Goal: Task Accomplishment & Management: Manage account settings

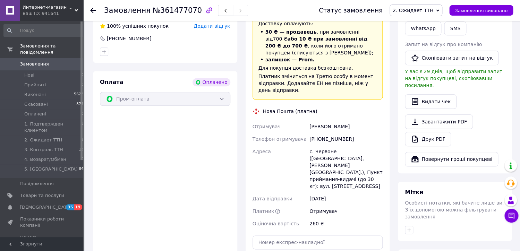
scroll to position [208, 0]
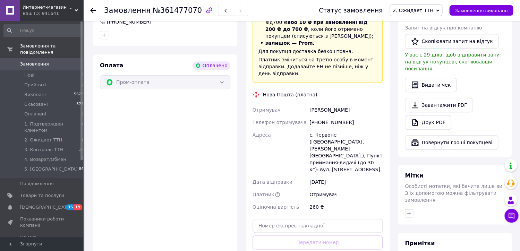
click at [324, 213] on div "Доставка Редагувати «Дешева доставка»   для продавця Новою Поштою на Prom. Дост…" at bounding box center [317, 124] width 130 height 311
click at [329, 219] on input "text" at bounding box center [317, 226] width 130 height 14
paste input "20451246927526"
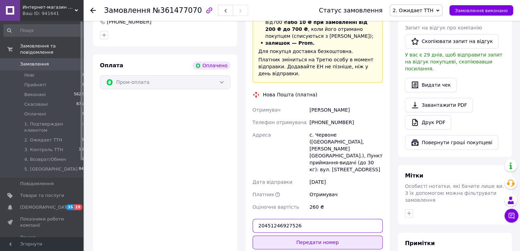
type input "20451246927526"
click at [325, 235] on button "Передати номер" at bounding box center [317, 242] width 130 height 14
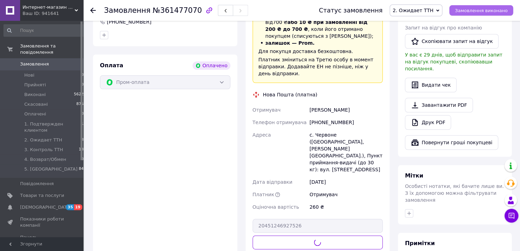
scroll to position [73, 0]
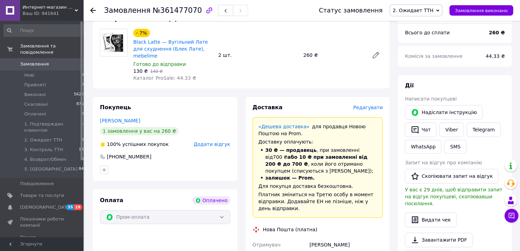
click at [441, 8] on span "2. Ожидает ТТН" at bounding box center [415, 11] width 53 height 12
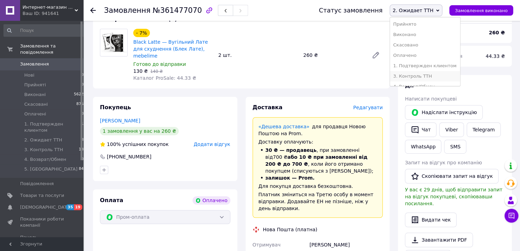
click at [425, 75] on li "3. Контроль ТТН" at bounding box center [425, 76] width 70 height 10
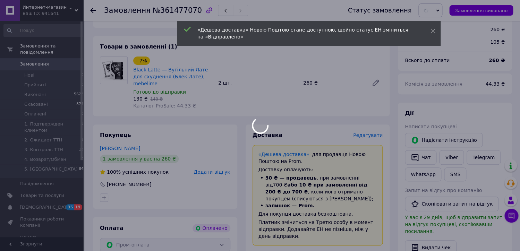
scroll to position [45, 0]
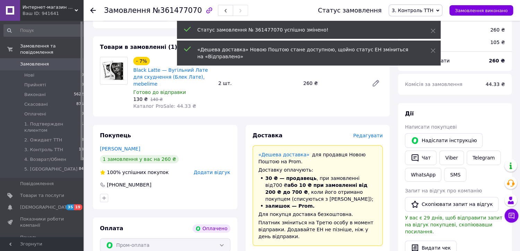
click at [464, 173] on button "SMS" at bounding box center [455, 175] width 22 height 14
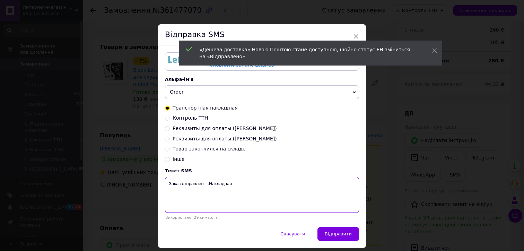
click at [248, 204] on textarea "Заказ отправлен - .Накладная" at bounding box center [262, 195] width 194 height 36
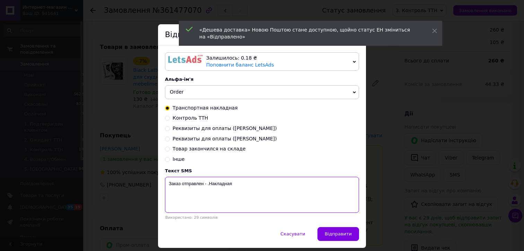
paste textarea "20451246927526"
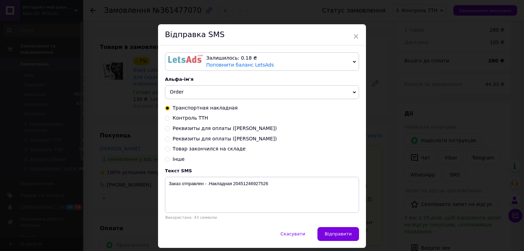
click at [176, 66] on div at bounding box center [185, 62] width 35 height 14
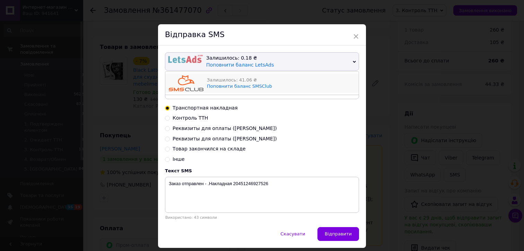
click at [178, 82] on img at bounding box center [186, 83] width 35 height 16
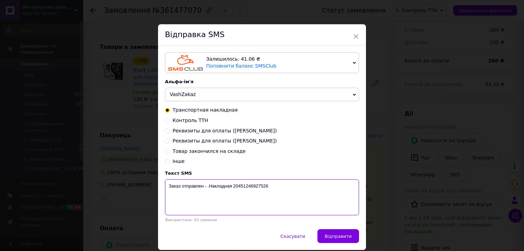
click at [205, 187] on textarea "Заказ отправлен - .Накладная 20451246927526" at bounding box center [262, 197] width 194 height 36
paste textarea "Black Latte Коробка 2"
click at [235, 186] on textarea "Заказ отправлен - Black Latte Коробка 2.Накладная 20451246927526" at bounding box center [262, 197] width 194 height 36
type textarea "Заказ отправлен - Black Latte 2.Накладная 20451246927526"
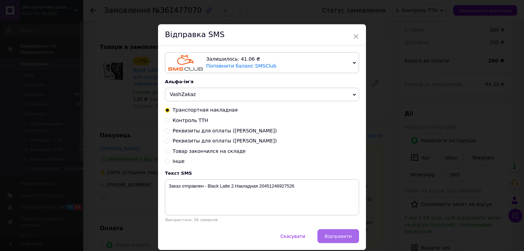
click at [342, 237] on button "Відправити" at bounding box center [338, 236] width 42 height 14
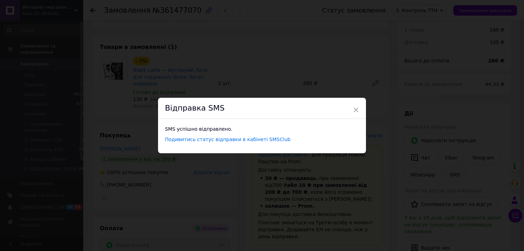
click at [425, 31] on div "× Відправка SMS SMS успішно відправлено. Подивитись статус відправки в кабінеті…" at bounding box center [262, 125] width 524 height 251
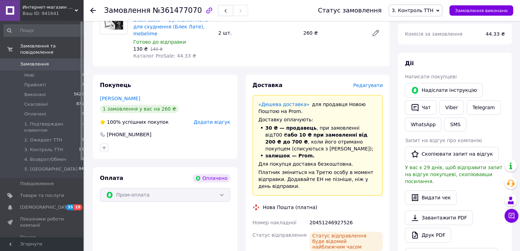
scroll to position [118, 0]
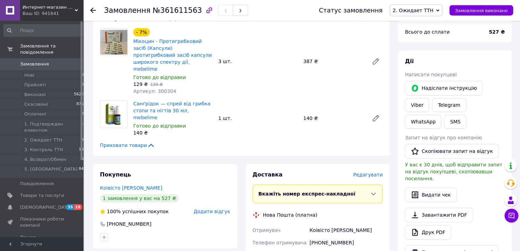
scroll to position [101, 0]
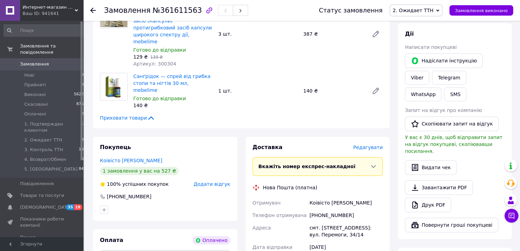
click at [315, 197] on div "Коівісто [PERSON_NAME]" at bounding box center [346, 203] width 76 height 12
copy div "Коівісто"
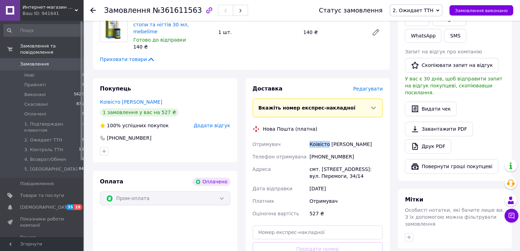
scroll to position [174, 0]
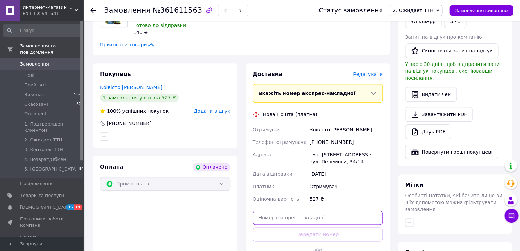
drag, startPoint x: 304, startPoint y: 208, endPoint x: 308, endPoint y: 207, distance: 4.6
click at [304, 211] on input "text" at bounding box center [317, 218] width 130 height 14
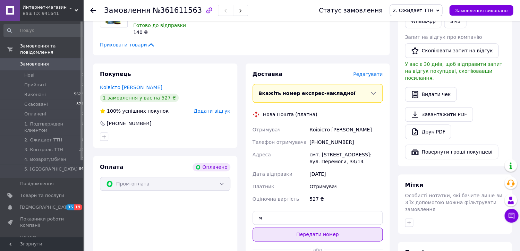
click at [329, 227] on button "Передати номер" at bounding box center [317, 234] width 130 height 14
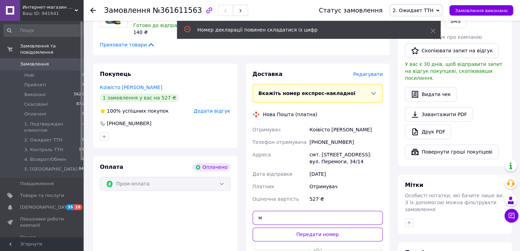
drag, startPoint x: 248, startPoint y: 201, endPoint x: 262, endPoint y: 203, distance: 14.0
click at [252, 211] on input "м" at bounding box center [317, 218] width 130 height 14
paste input "20451247144833"
type input "20451247144833"
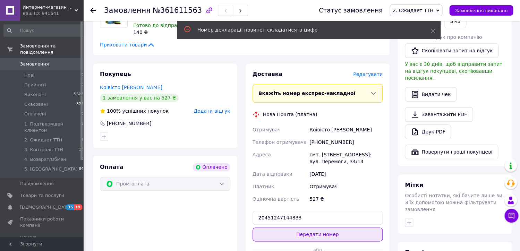
click at [313, 227] on button "Передати номер" at bounding box center [317, 234] width 130 height 14
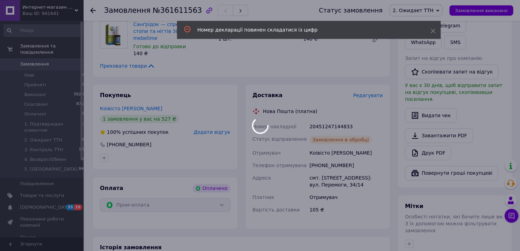
scroll to position [151, 0]
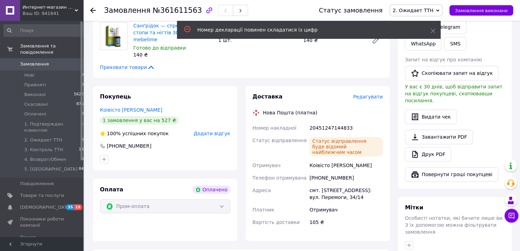
click at [439, 10] on icon at bounding box center [437, 10] width 3 height 3
click at [425, 76] on li "3. Контроль ТТН" at bounding box center [425, 76] width 70 height 10
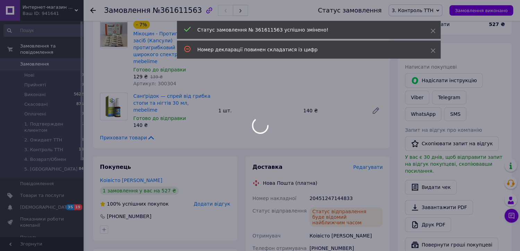
scroll to position [56, 0]
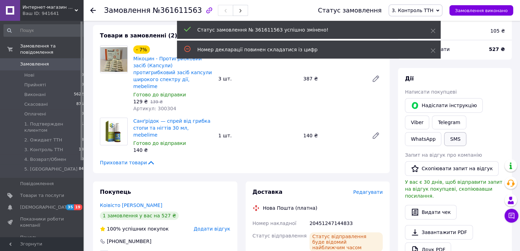
click at [444, 139] on button "SMS" at bounding box center [455, 139] width 22 height 14
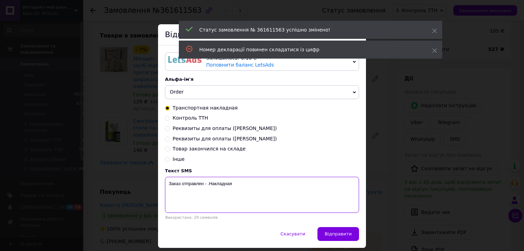
click at [256, 198] on textarea "Заказ отправлен - .Накладная" at bounding box center [262, 195] width 194 height 36
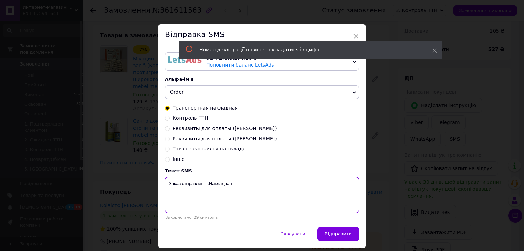
paste textarea "20451247144833"
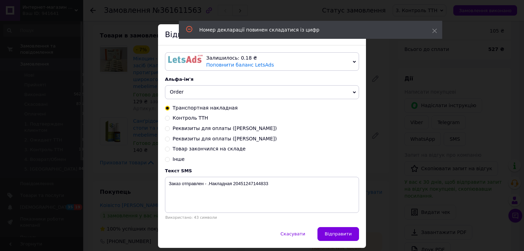
click at [177, 63] on img at bounding box center [185, 59] width 35 height 8
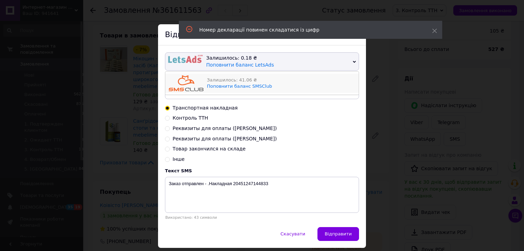
click at [181, 87] on img at bounding box center [186, 83] width 35 height 16
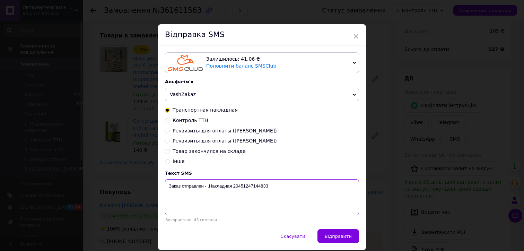
click at [205, 187] on textarea "Заказ отправлен - .Накладная 20451247144833" at bounding box center [262, 197] width 194 height 36
paste textarea "[PERSON_NAME] 3 Сангридок 1"
type textarea "Заказ отправлен - Мікоцин Капсули 3 Сангридок 1шт.Накладная 20451247144833"
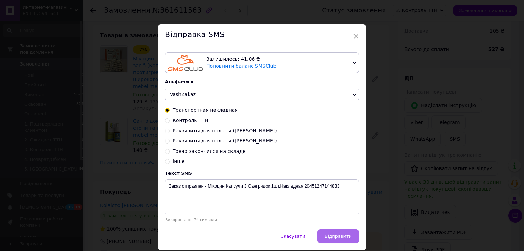
click at [339, 239] on span "Відправити" at bounding box center [338, 236] width 27 height 5
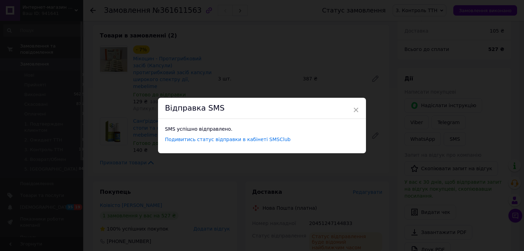
click at [352, 199] on div "× Відправка SMS SMS успішно відправлено. Подивитись статус відправки в кабінеті…" at bounding box center [262, 125] width 524 height 251
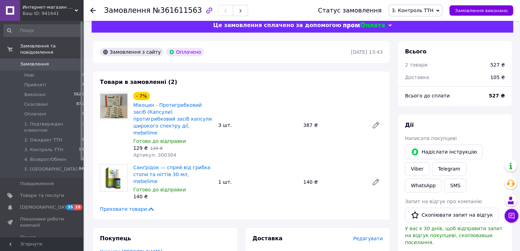
scroll to position [0, 0]
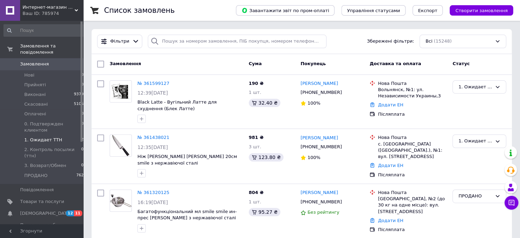
click at [61, 141] on li "1. Ожидает ТТН 2" at bounding box center [44, 140] width 88 height 10
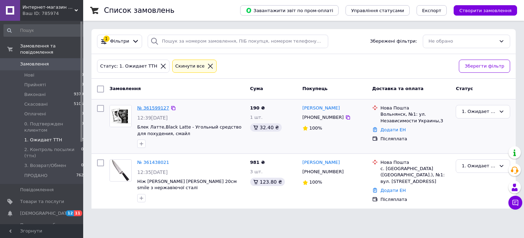
click at [160, 108] on link "№ 361599127" at bounding box center [153, 107] width 32 height 5
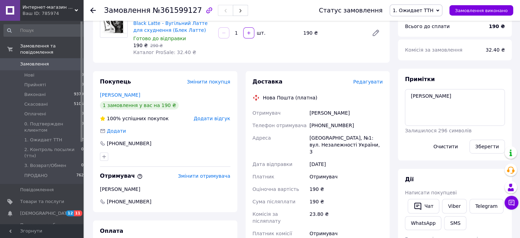
scroll to position [123, 0]
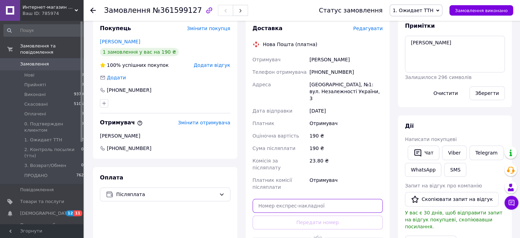
click at [315, 199] on input "text" at bounding box center [317, 206] width 130 height 14
paste input "20451247143150"
type input "20451247143150"
click at [314, 216] on button "Передати номер" at bounding box center [317, 223] width 130 height 14
click at [440, 11] on div "1. Ожидает ТТН Прийнято Виконано Скасовано Оплачено 0. Подтвержден клиентом 2. …" at bounding box center [415, 11] width 53 height 12
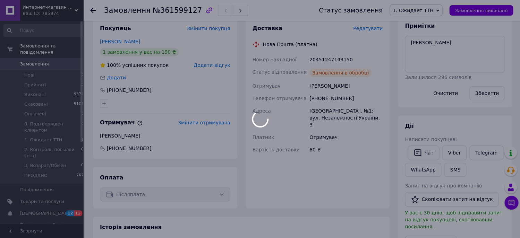
click at [429, 75] on div at bounding box center [260, 119] width 520 height 238
click at [434, 9] on div at bounding box center [260, 119] width 520 height 238
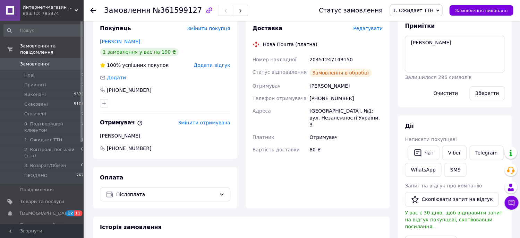
click at [433, 8] on span "1. Ожидает ТТН" at bounding box center [412, 11] width 41 height 6
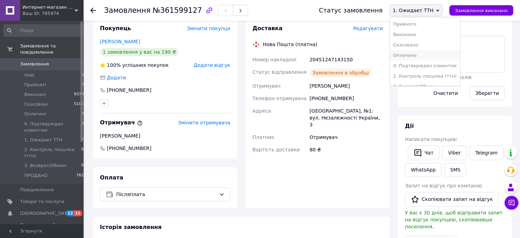
scroll to position [23, 0]
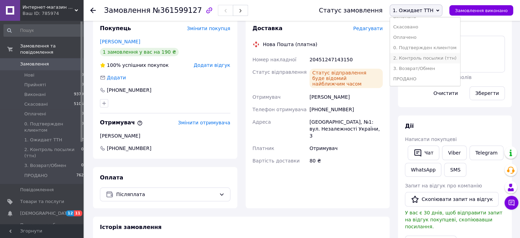
click at [432, 53] on li "2. Контроль посылки (ттн)" at bounding box center [425, 58] width 70 height 10
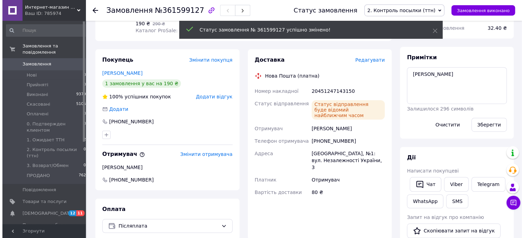
scroll to position [78, 0]
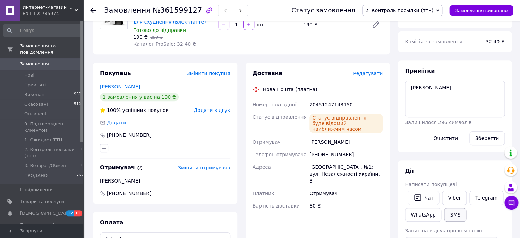
click at [454, 215] on button "SMS" at bounding box center [455, 215] width 22 height 14
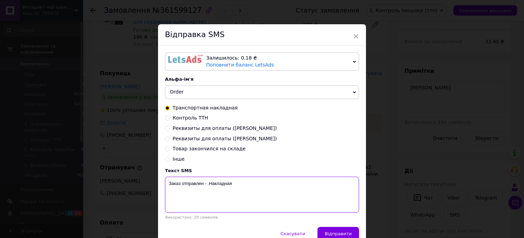
click at [268, 184] on textarea "Заказ отправлен - .Накладная" at bounding box center [262, 195] width 194 height 36
paste textarea "20451247143150"
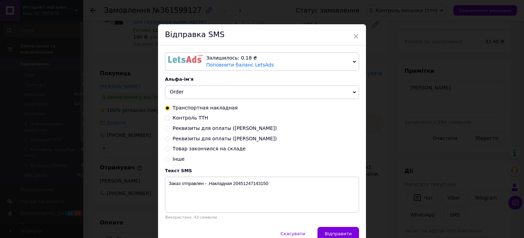
click at [190, 60] on img at bounding box center [185, 59] width 35 height 8
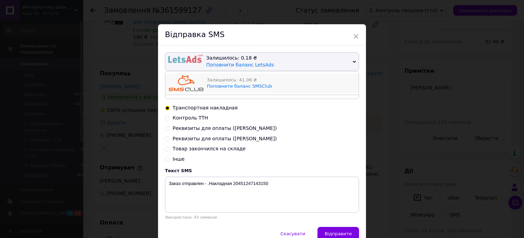
click at [191, 87] on img at bounding box center [186, 83] width 35 height 16
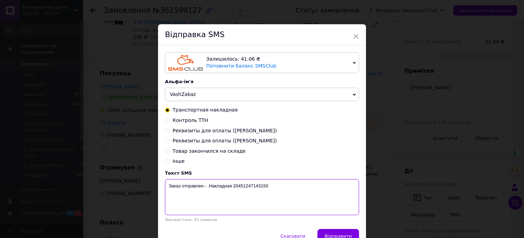
click at [206, 187] on textarea "Заказ отправлен - .Накладная 20451247143150" at bounding box center [262, 197] width 194 height 36
paste textarea "Black Latte Коробка 1"
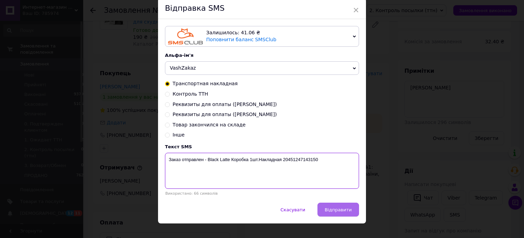
scroll to position [30, 0]
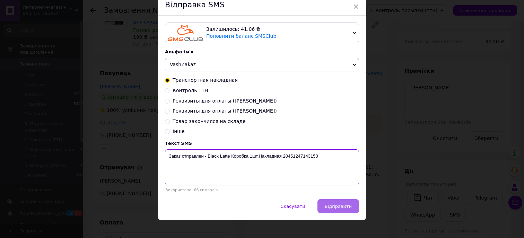
type textarea "Заказ отправлен - Black Latte Коробка 1шт.Накладная 20451247143150"
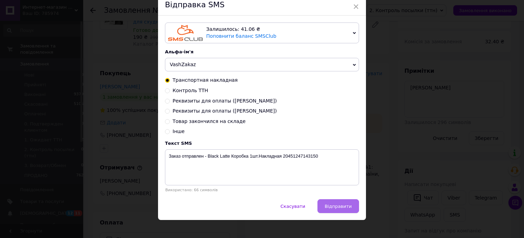
click at [340, 209] on span "Відправити" at bounding box center [338, 206] width 27 height 5
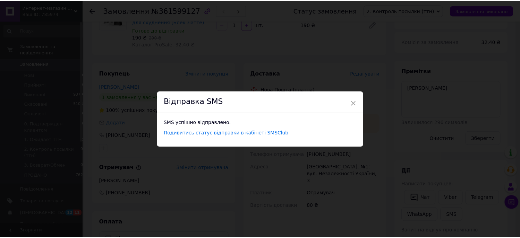
scroll to position [0, 0]
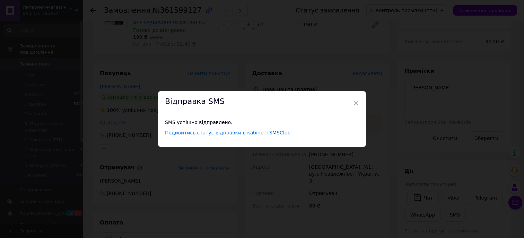
click at [417, 66] on div "× Відправка SMS SMS успішно відправлено. Подивитись статус відправки в кабінеті…" at bounding box center [262, 119] width 524 height 238
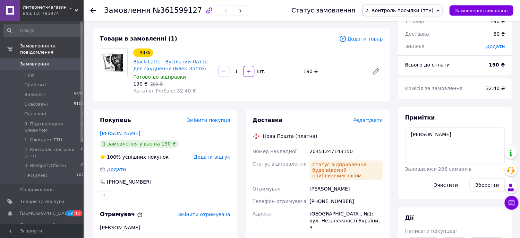
scroll to position [28, 0]
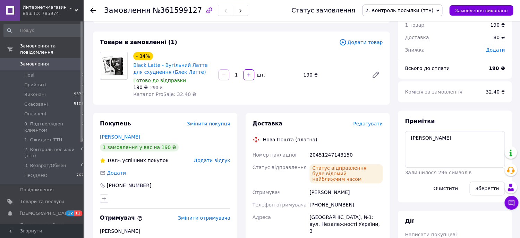
click at [36, 62] on span "Замовлення" at bounding box center [34, 64] width 29 height 6
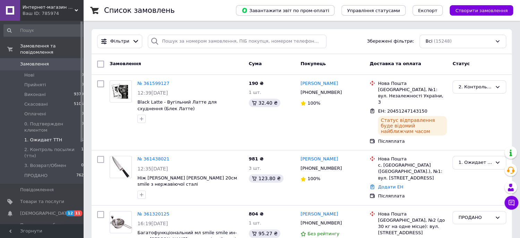
click at [66, 140] on li "1. Ожидает ТТН 1" at bounding box center [44, 140] width 88 height 10
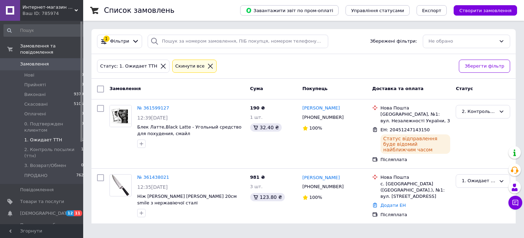
click at [71, 5] on span "Интернет-магазин "Smile"" at bounding box center [49, 7] width 52 height 6
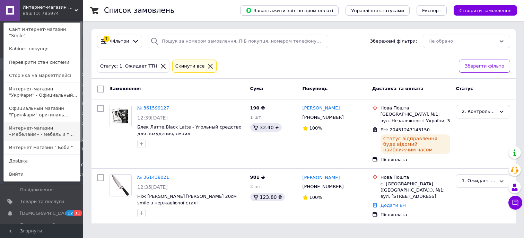
click at [49, 140] on link "Интернет-магазин «МебеЛайм» - мебель и т..." at bounding box center [42, 131] width 76 height 19
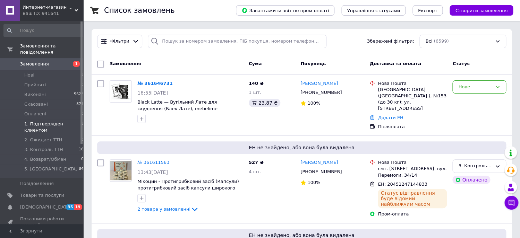
click at [69, 125] on span "1. Подтвержден клиентом" at bounding box center [52, 127] width 57 height 12
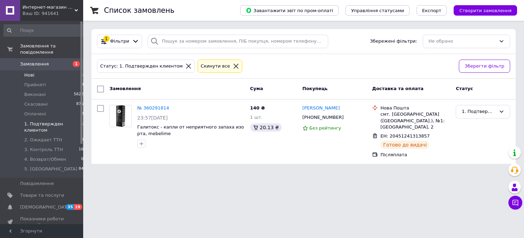
click at [68, 76] on li "Нові 1" at bounding box center [44, 75] width 88 height 10
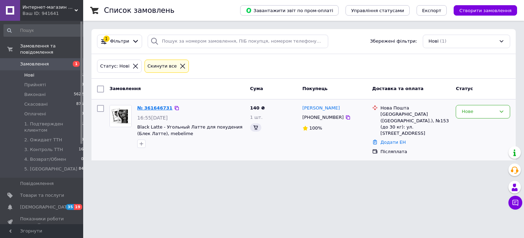
click at [150, 106] on link "№ 361646731" at bounding box center [154, 107] width 35 height 5
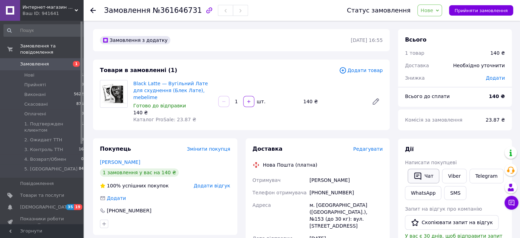
click at [426, 174] on button "Чат" at bounding box center [423, 176] width 32 height 15
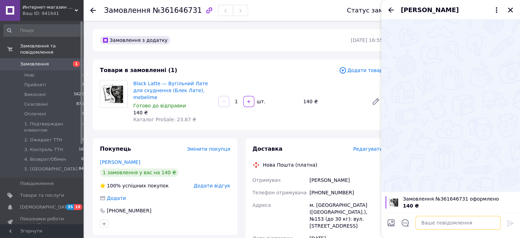
click at [452, 221] on textarea at bounding box center [457, 223] width 85 height 14
paste textarea "Добрий день. Замовлення прийнято. Відправка завтра. Номер ттн повідомимо. Гарно…"
type textarea "Добрий день. Замовлення прийнято. Відправка завтра. Номер ттн повідомимо. Гарно…"
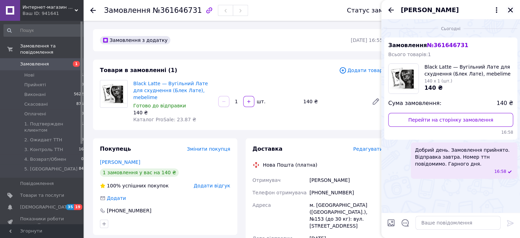
click at [509, 8] on icon "Закрити" at bounding box center [510, 10] width 6 height 6
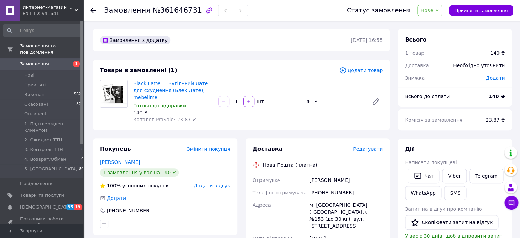
drag, startPoint x: 445, startPoint y: 12, endPoint x: 444, endPoint y: 46, distance: 34.0
click at [442, 12] on span "Нове" at bounding box center [429, 11] width 25 height 12
click at [453, 63] on li "1. Подтвержден клиентом" at bounding box center [452, 66] width 70 height 10
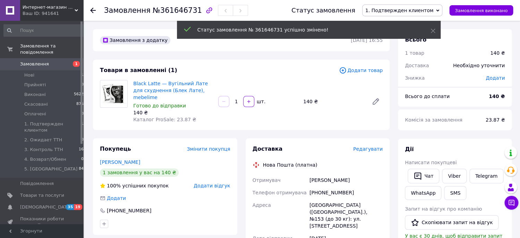
drag, startPoint x: 357, startPoint y: 173, endPoint x: 309, endPoint y: 172, distance: 47.5
click at [309, 174] on div "Бурлачук Екатерина" at bounding box center [346, 180] width 76 height 12
copy div "Бурлачук Екатерина"
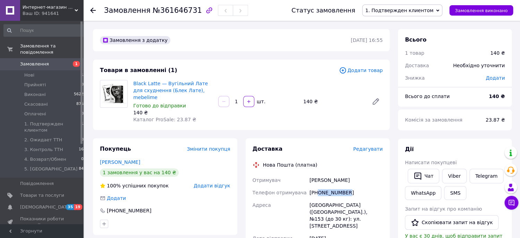
drag, startPoint x: 350, startPoint y: 187, endPoint x: 317, endPoint y: 186, distance: 33.3
click at [317, 186] on div "+380665149105" at bounding box center [346, 192] width 76 height 12
copy div "0665149105"
click at [314, 199] on div "Киев (Киевская обл.), №153 (до 30 кг): ул. Западынская, 9а" at bounding box center [346, 215] width 76 height 33
drag, startPoint x: 362, startPoint y: 197, endPoint x: 373, endPoint y: 199, distance: 11.2
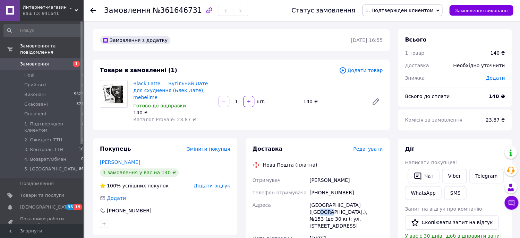
click at [374, 199] on div "Киев (Киевская обл.), №153 (до 30 кг): ул. Западынская, 9а" at bounding box center [346, 215] width 76 height 33
copy div "№153"
drag, startPoint x: 131, startPoint y: 83, endPoint x: 161, endPoint y: 84, distance: 29.5
copy link "Black Latte"
click at [494, 97] on b "140 ₴" at bounding box center [496, 97] width 16 height 6
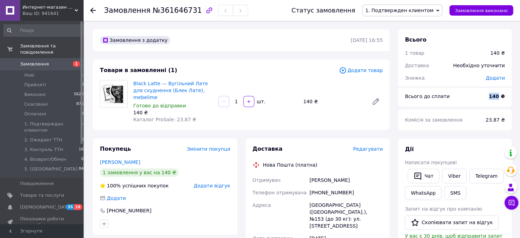
click at [494, 97] on b "140 ₴" at bounding box center [496, 97] width 16 height 6
copy b "140"
drag, startPoint x: 431, startPoint y: 10, endPoint x: 429, endPoint y: 27, distance: 17.4
click at [431, 10] on span "1. Подтвержден клиентом" at bounding box center [399, 11] width 68 height 6
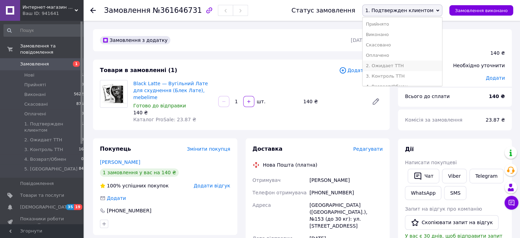
click at [411, 65] on li "2. Ожидает ТТН" at bounding box center [402, 66] width 80 height 10
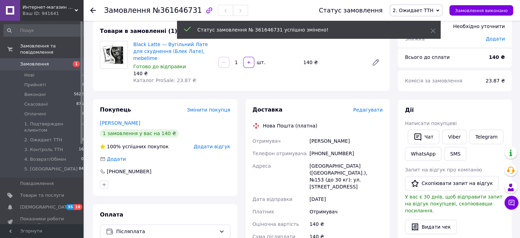
scroll to position [45, 0]
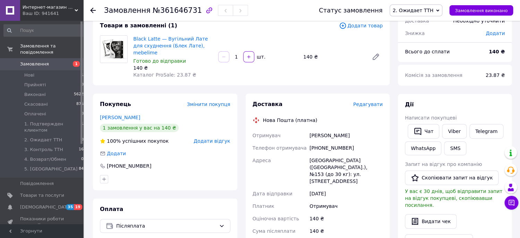
click at [67, 5] on span "Интернет-магазин «МебеЛайм» - мебель и товары для дома по Дропшиппингу" at bounding box center [49, 7] width 52 height 6
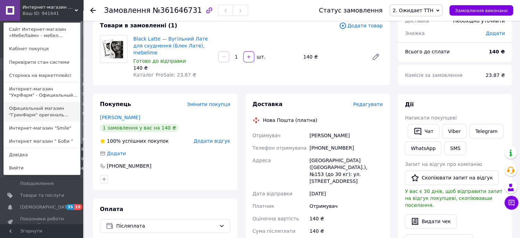
click at [52, 112] on link "Официальный магазин "ГринФарм" оригиналь..." at bounding box center [42, 111] width 76 height 19
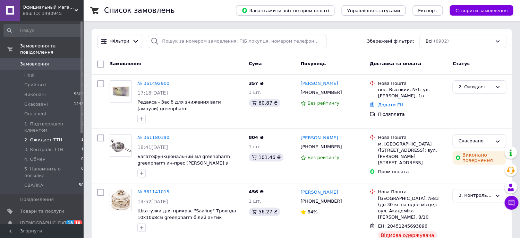
click at [61, 139] on li "2. Ожидает ТТН 1" at bounding box center [44, 140] width 88 height 10
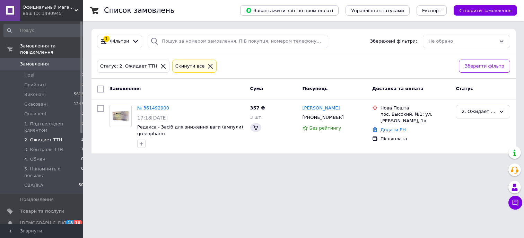
click at [67, 9] on span "Официальный магазин "ГринФарм" оригинальные препараты для красоты и здоровья в …" at bounding box center [49, 7] width 52 height 6
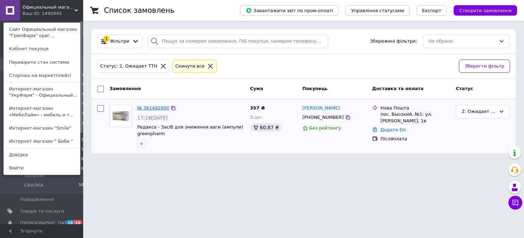
click at [158, 107] on link "№ 361492900" at bounding box center [153, 107] width 32 height 5
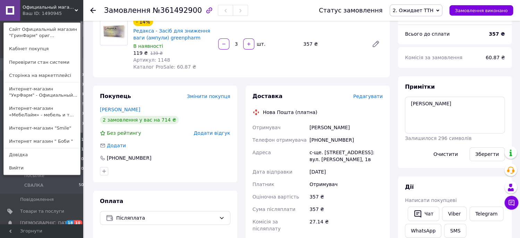
scroll to position [101, 0]
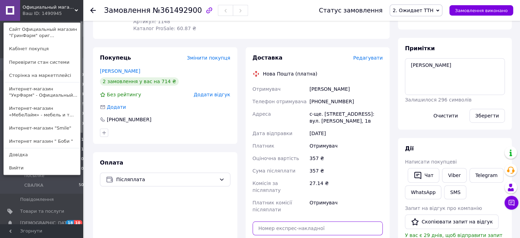
click at [326, 223] on input "text" at bounding box center [317, 228] width 130 height 14
paste input "20451246927085"
type input "20451246927085"
drag, startPoint x: 323, startPoint y: 237, endPoint x: 376, endPoint y: 143, distance: 107.9
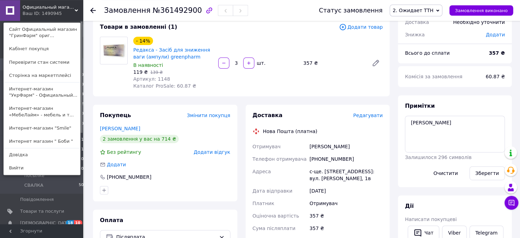
scroll to position [28, 0]
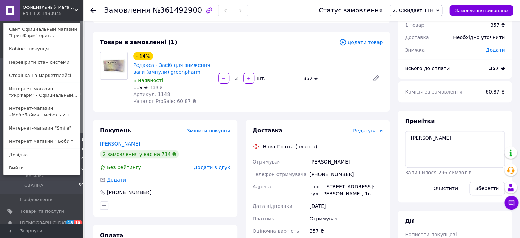
click at [442, 11] on span "2. Ожидает ТТН" at bounding box center [415, 11] width 53 height 12
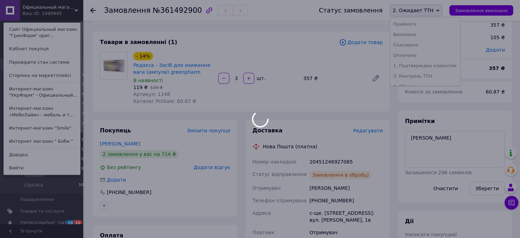
click at [426, 76] on div at bounding box center [260, 119] width 520 height 238
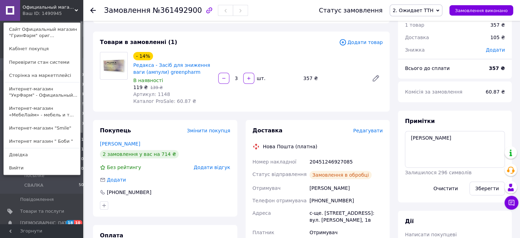
click at [433, 11] on span "2. Ожидает ТТН" at bounding box center [412, 11] width 41 height 6
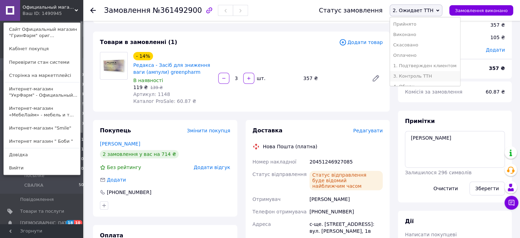
click at [427, 76] on li "3. Контроль ТТН" at bounding box center [425, 76] width 70 height 10
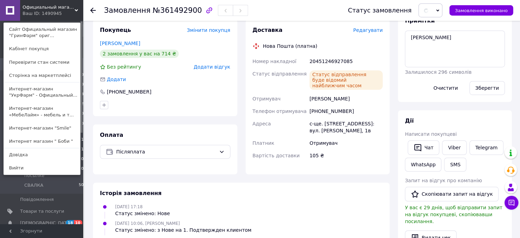
scroll to position [129, 0]
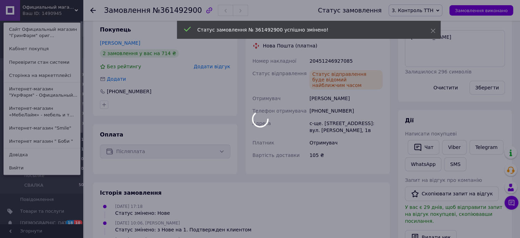
click at [455, 163] on div at bounding box center [260, 119] width 520 height 238
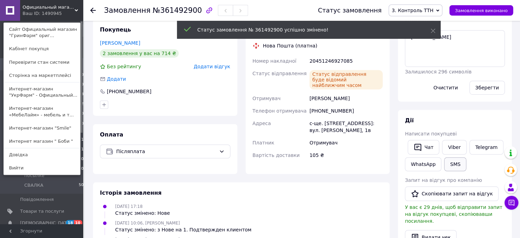
click at [455, 164] on button "SMS" at bounding box center [455, 164] width 22 height 14
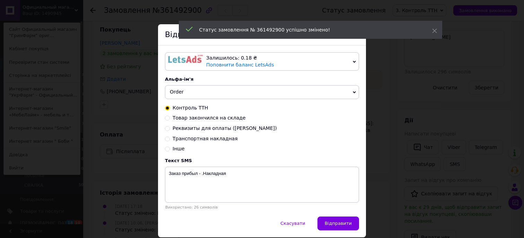
click at [218, 143] on div "Контроль ТТН Товар закончился на складе Реквизиты для оплаты (Серега) Транспорт…" at bounding box center [262, 129] width 194 height 48
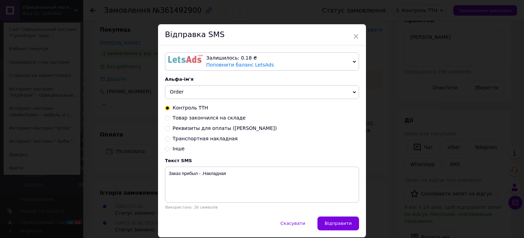
click at [219, 140] on span "Транспортная накладная" at bounding box center [205, 139] width 65 height 6
click at [170, 140] on input "Транспортная накладная" at bounding box center [167, 138] width 5 height 5
radio input "true"
radio input "false"
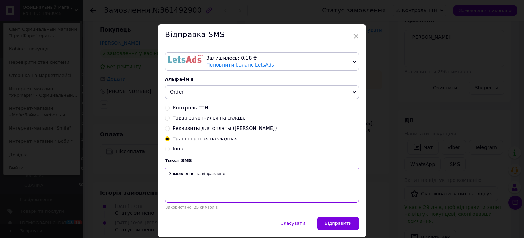
click at [245, 187] on textarea "Замовлення на віправлене" at bounding box center [262, 185] width 194 height 36
paste textarea "20451246927085"
type textarea "Замовлення на віправлене 20451246927085"
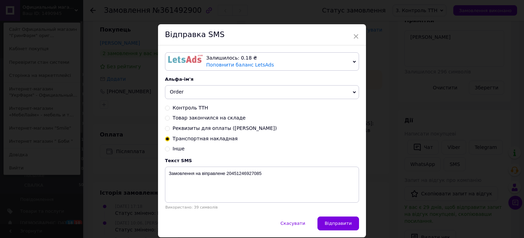
click at [190, 110] on span "Контроль ТТН" at bounding box center [191, 108] width 36 height 6
click at [170, 110] on input "Контроль ТТН" at bounding box center [167, 107] width 5 height 5
radio input "true"
radio input "false"
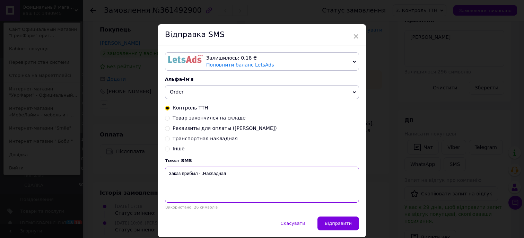
click at [247, 189] on textarea "Заказ прибыл - .Накладная" at bounding box center [262, 185] width 194 height 36
paste textarea "20451246927085"
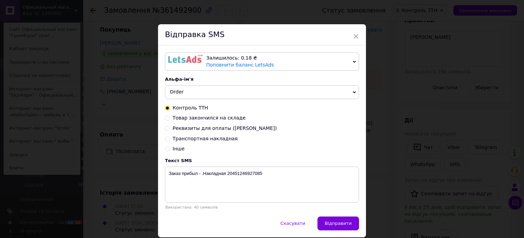
click at [180, 61] on img at bounding box center [185, 59] width 35 height 8
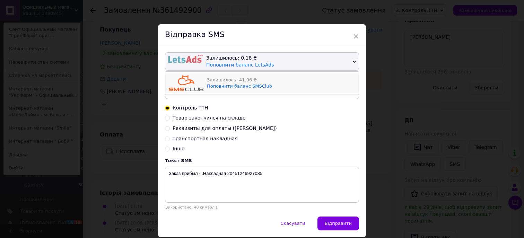
click at [187, 81] on img at bounding box center [186, 83] width 35 height 16
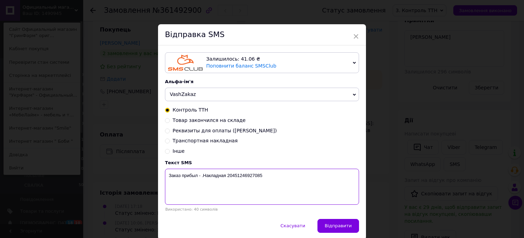
click at [200, 177] on textarea "Заказ прибыл - .Накладная 20451246927085" at bounding box center [262, 187] width 194 height 36
paste textarea "Редакса 3"
click at [189, 177] on textarea "Заказ прибыл - Редакса 3.Накладная 20451246927085" at bounding box center [262, 187] width 194 height 36
type textarea "Заказ отпправлен - Редакса 3.Накладная 20451246927085"
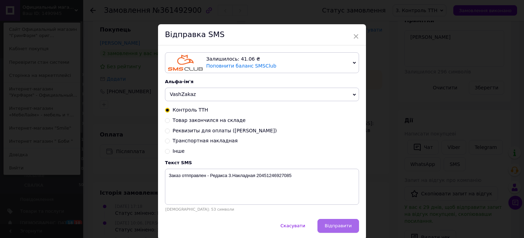
click at [341, 233] on button "Відправити" at bounding box center [338, 226] width 42 height 14
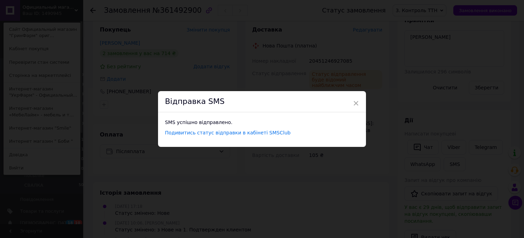
click at [435, 44] on div "× Відправка SMS SMS успішно відправлено. Подивитись статус відправки в кабінеті…" at bounding box center [262, 119] width 524 height 238
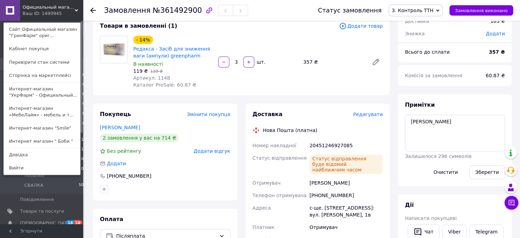
scroll to position [0, 0]
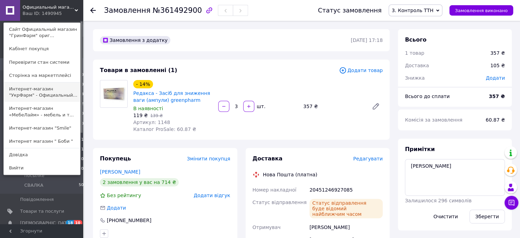
click at [66, 93] on link "Интернет-магазин "УкрФарм" - Официальный..." at bounding box center [42, 91] width 76 height 19
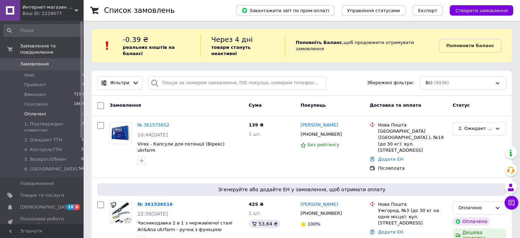
click at [64, 113] on li "Оплачені 1" at bounding box center [44, 114] width 88 height 10
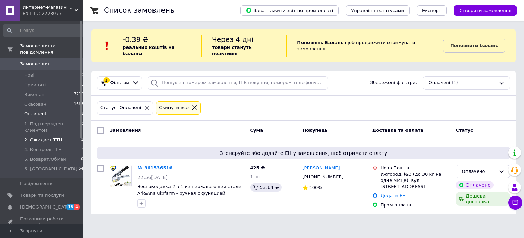
click at [61, 138] on li "2. Ожидает ТТН 1" at bounding box center [44, 140] width 88 height 10
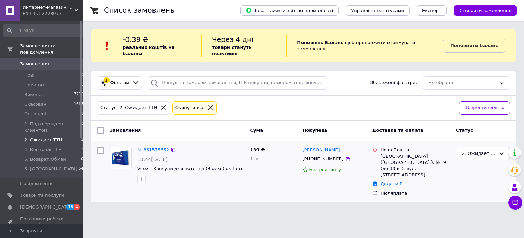
click at [157, 147] on link "№ 361575652" at bounding box center [153, 149] width 32 height 5
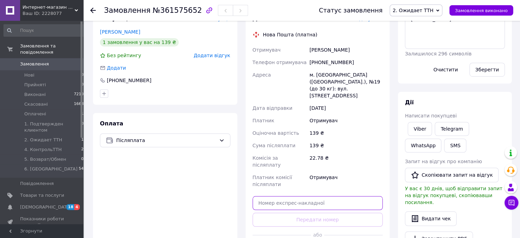
click at [329, 196] on input "text" at bounding box center [317, 203] width 130 height 14
paste input "20451246926663"
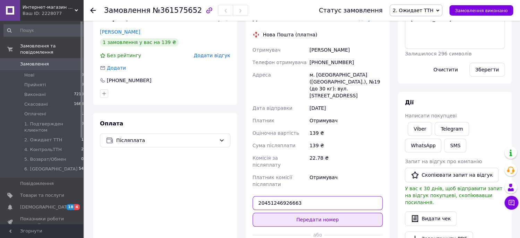
type input "20451246926663"
click at [319, 213] on button "Передати номер" at bounding box center [317, 220] width 130 height 14
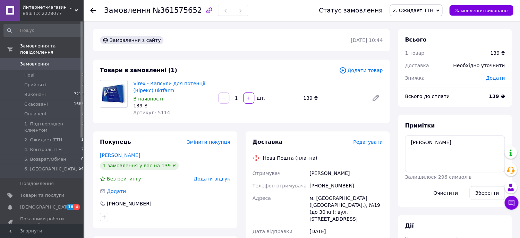
click at [439, 8] on span "2. Ожидает ТТН" at bounding box center [415, 11] width 53 height 12
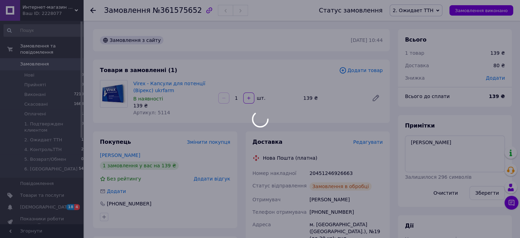
click at [430, 73] on div at bounding box center [260, 119] width 520 height 238
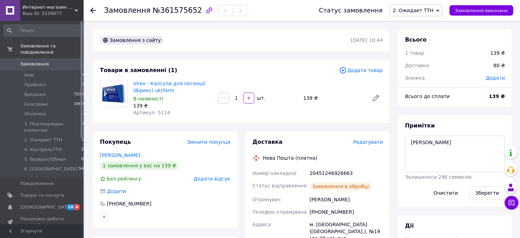
click at [433, 10] on span "2. Ожидает ТТН" at bounding box center [412, 11] width 41 height 6
click at [426, 74] on li "4. КонтрольТТН" at bounding box center [425, 76] width 70 height 10
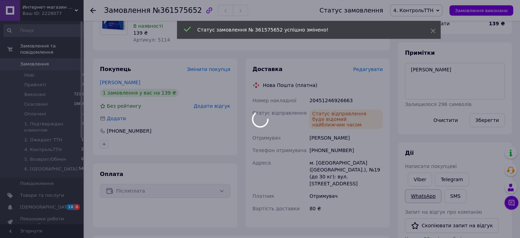
scroll to position [101, 0]
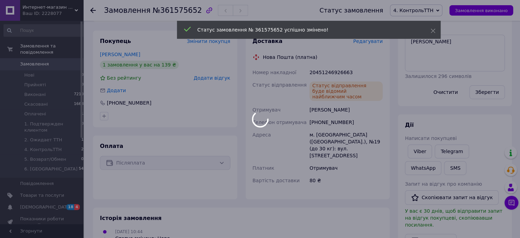
click at [456, 167] on div at bounding box center [260, 119] width 520 height 238
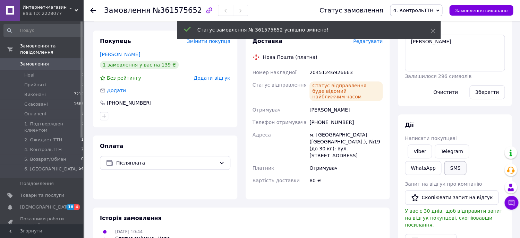
click at [455, 168] on button "SMS" at bounding box center [455, 168] width 22 height 14
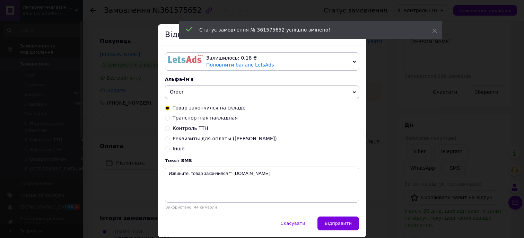
click at [225, 118] on span "Транспортная накладная" at bounding box center [205, 118] width 65 height 6
click at [170, 118] on input "Транспортная накладная" at bounding box center [167, 117] width 5 height 5
radio input "true"
radio input "false"
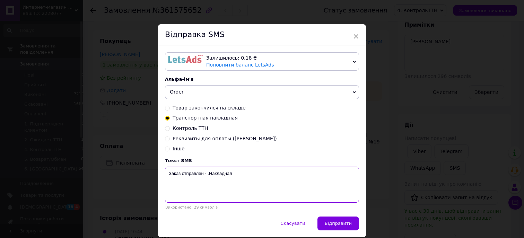
click at [270, 175] on textarea "Заказ отправлен - .Накладная" at bounding box center [262, 185] width 194 height 36
paste textarea "20451246926663"
click at [204, 175] on textarea "Заказ отправлен - .Накладная 20451246926663" at bounding box center [262, 185] width 194 height 36
paste textarea "Virex 1"
click at [205, 174] on textarea "Заказ отправлен - .Накладная 20451246926663" at bounding box center [262, 185] width 194 height 36
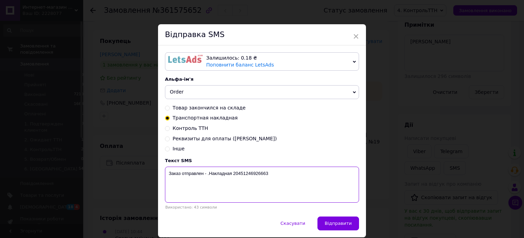
paste textarea "Virex 1"
type textarea "Заказ отправлен - Virex 1шт.Накладная 20451246926663"
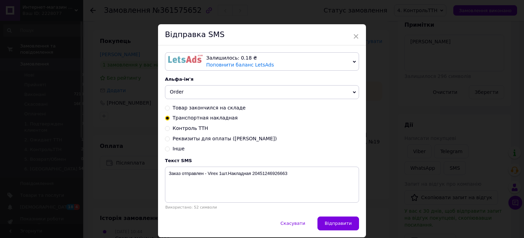
click at [190, 69] on span "Залишилось: 0.18 ₴ Поповнити баланс LetsAds" at bounding box center [262, 61] width 194 height 18
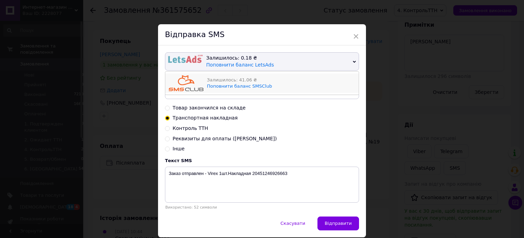
click at [192, 82] on img at bounding box center [186, 83] width 35 height 16
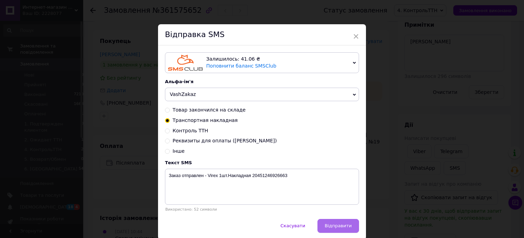
click at [335, 225] on button "Відправити" at bounding box center [338, 226] width 42 height 14
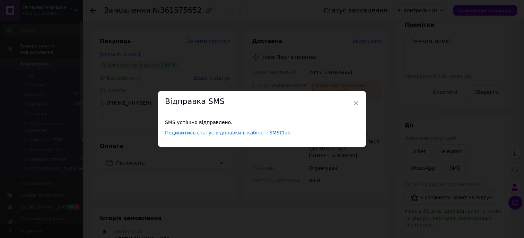
click at [268, 181] on div "× Відправка SMS SMS успішно відправлено. Подивитись статус відправки в кабінеті…" at bounding box center [262, 119] width 524 height 238
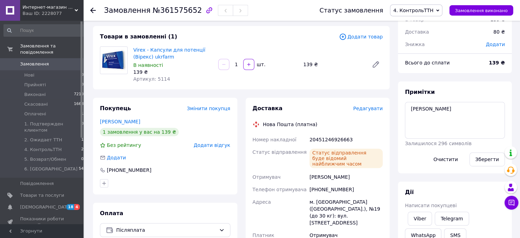
scroll to position [0, 0]
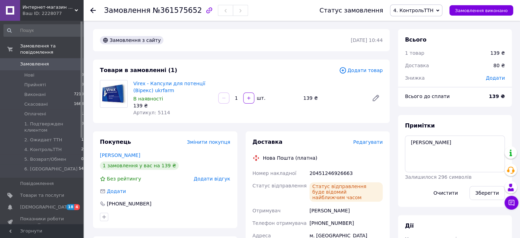
click at [34, 61] on link "Замовлення 0" at bounding box center [44, 64] width 88 height 12
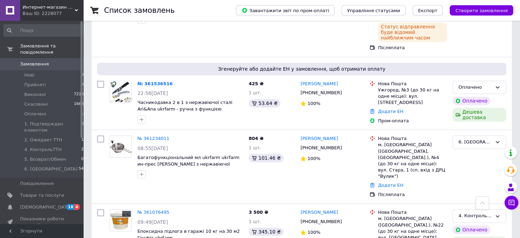
scroll to position [273, 0]
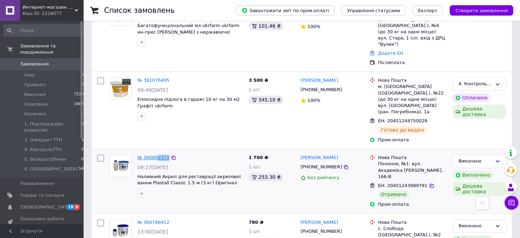
click at [155, 155] on link "№ 360892373" at bounding box center [153, 157] width 32 height 5
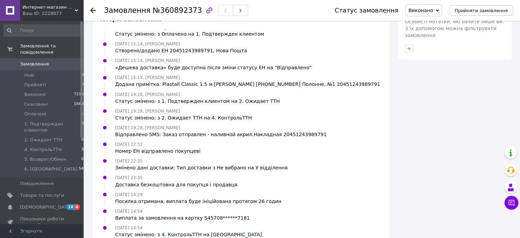
scroll to position [218, 0]
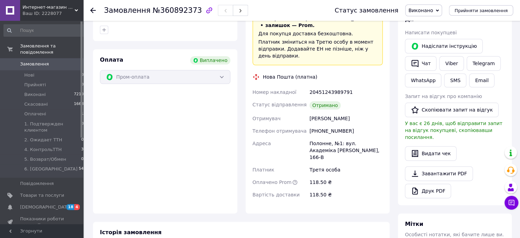
click at [333, 86] on div "20451243989791" at bounding box center [346, 92] width 76 height 12
copy div "20451243989791"
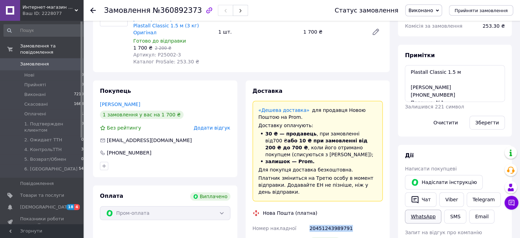
scroll to position [95, 0]
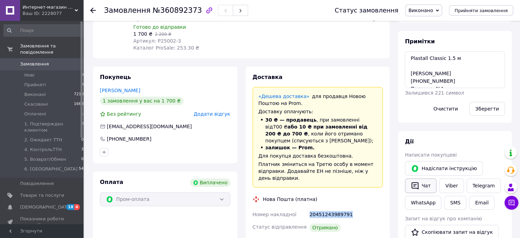
click at [426, 185] on button "Чат" at bounding box center [420, 185] width 32 height 15
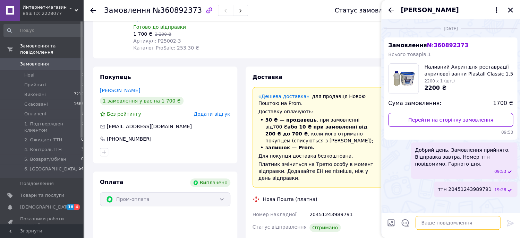
click at [436, 228] on textarea at bounding box center [457, 223] width 85 height 14
paste textarea "Доброго дня. Дякую за покупку. По можливості, залиште нам позитивний відгук. Дя…"
type textarea "Доброго дня. Дякую за покупку. По можливості, залиште нам позитивний відгук. Дя…"
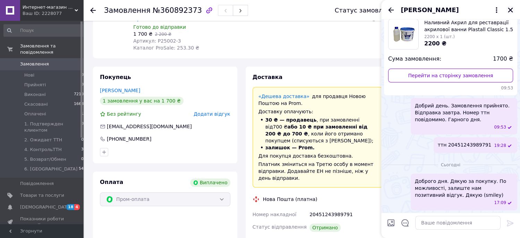
click at [512, 10] on icon "Закрити" at bounding box center [510, 10] width 6 height 6
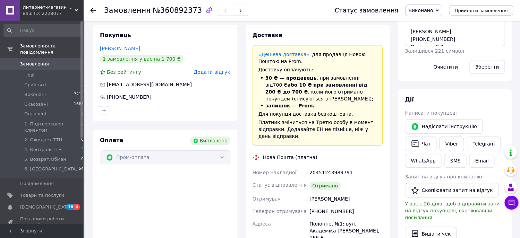
scroll to position [146, 0]
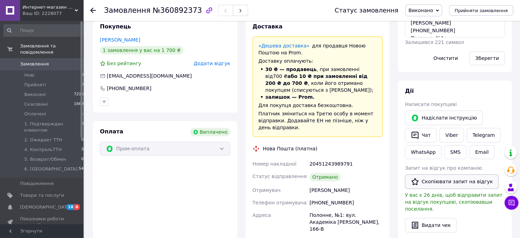
click at [455, 176] on button "Скопіювати запит на відгук" at bounding box center [451, 181] width 94 height 15
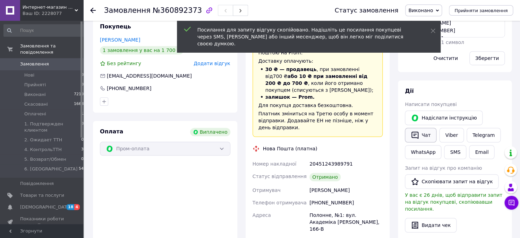
click at [425, 136] on button "Чат" at bounding box center [420, 135] width 32 height 15
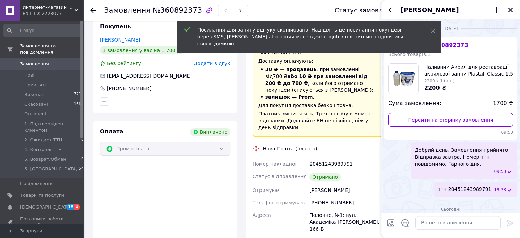
scroll to position [44, 0]
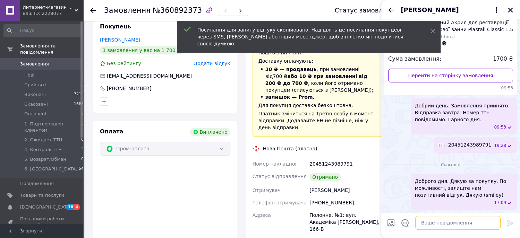
click at [436, 217] on textarea at bounding box center [457, 223] width 85 height 14
paste textarea "[URL][DOMAIN_NAME]"
type textarea "[URL][DOMAIN_NAME]"
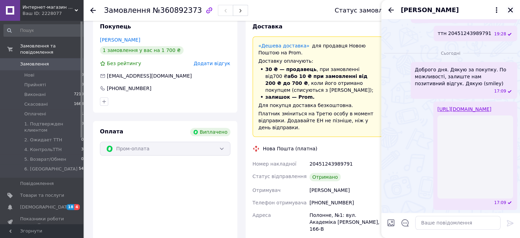
click at [510, 9] on icon "Закрити" at bounding box center [509, 10] width 5 height 5
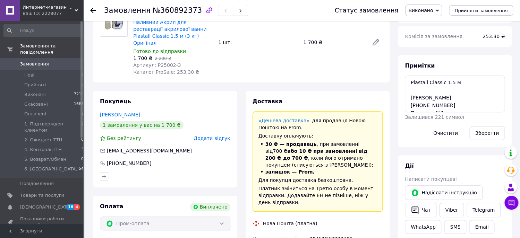
scroll to position [0, 0]
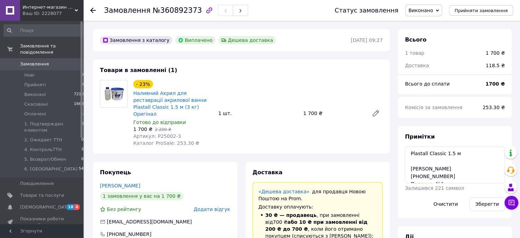
click at [43, 63] on span "Замовлення" at bounding box center [34, 64] width 29 height 6
